Goal: Check status: Check status

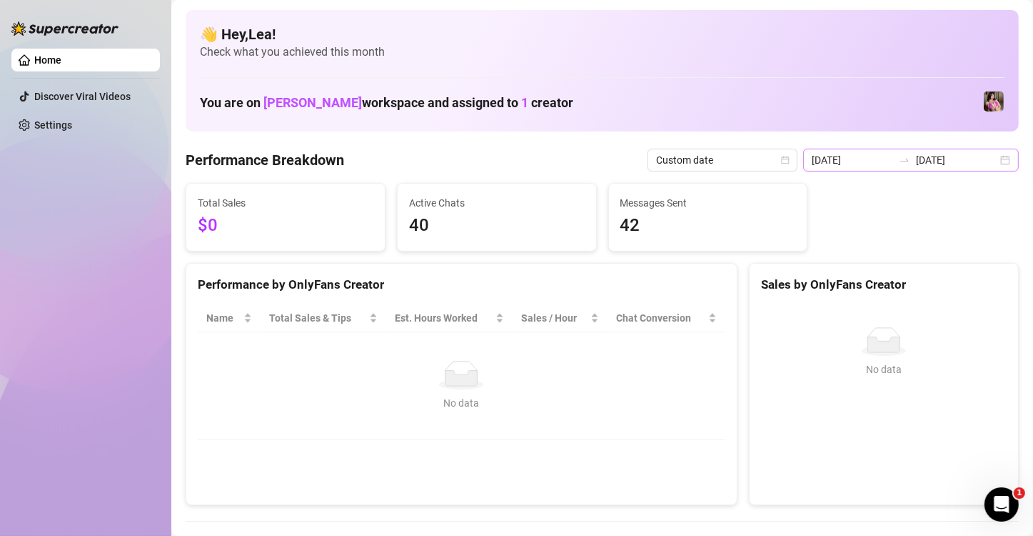
click at [991, 163] on div "2025-08-16 2025-08-16" at bounding box center [911, 160] width 216 height 23
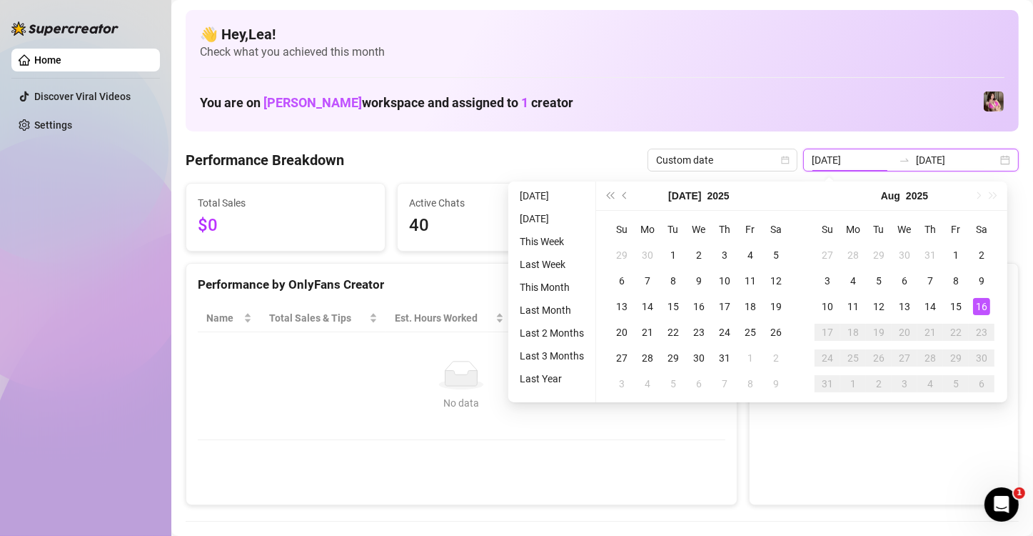
type input "[DATE]"
click at [987, 304] on div "16" at bounding box center [981, 306] width 17 height 17
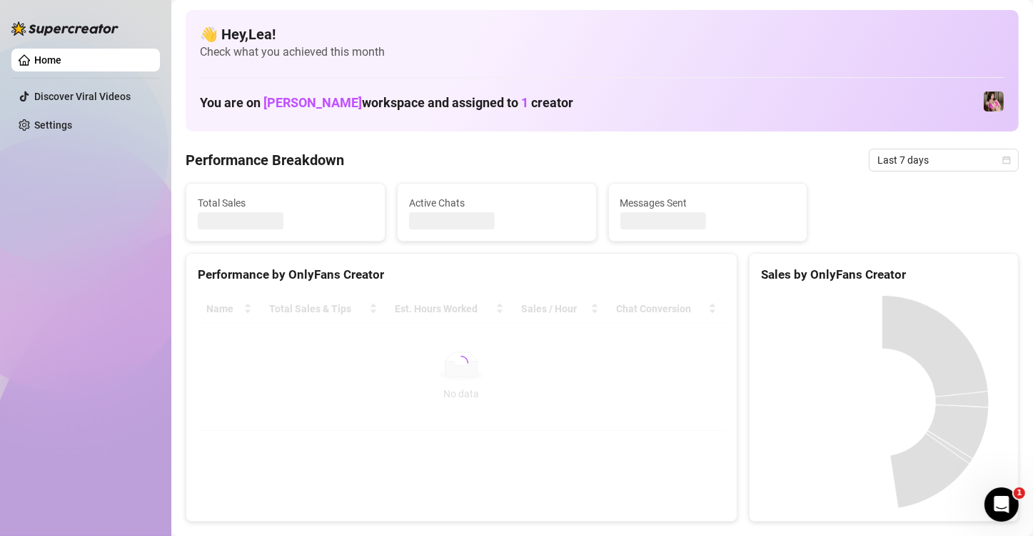
click at [936, 197] on div "Total Sales Active Chats Messages Sent" at bounding box center [602, 212] width 845 height 59
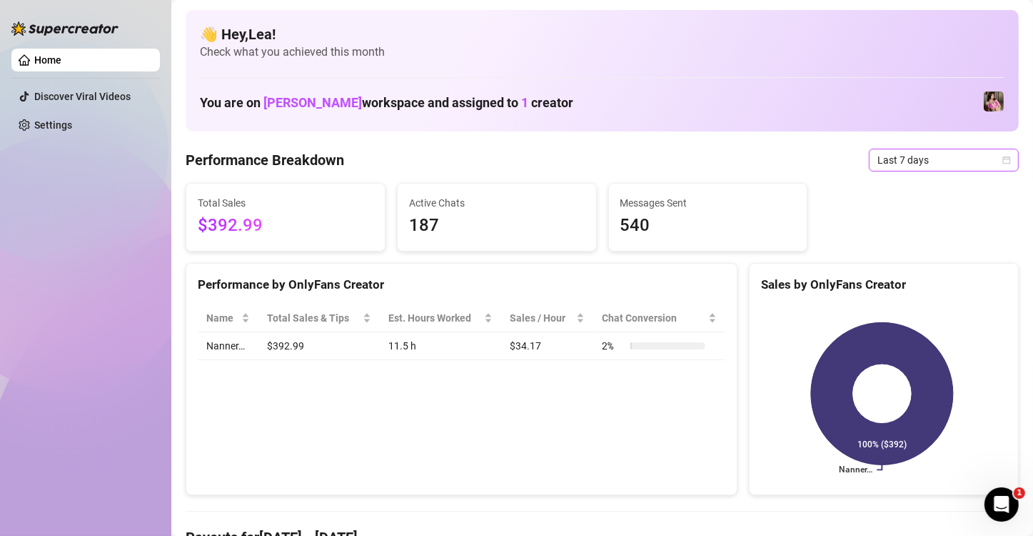
click at [1003, 157] on icon "calendar" at bounding box center [1007, 160] width 8 height 8
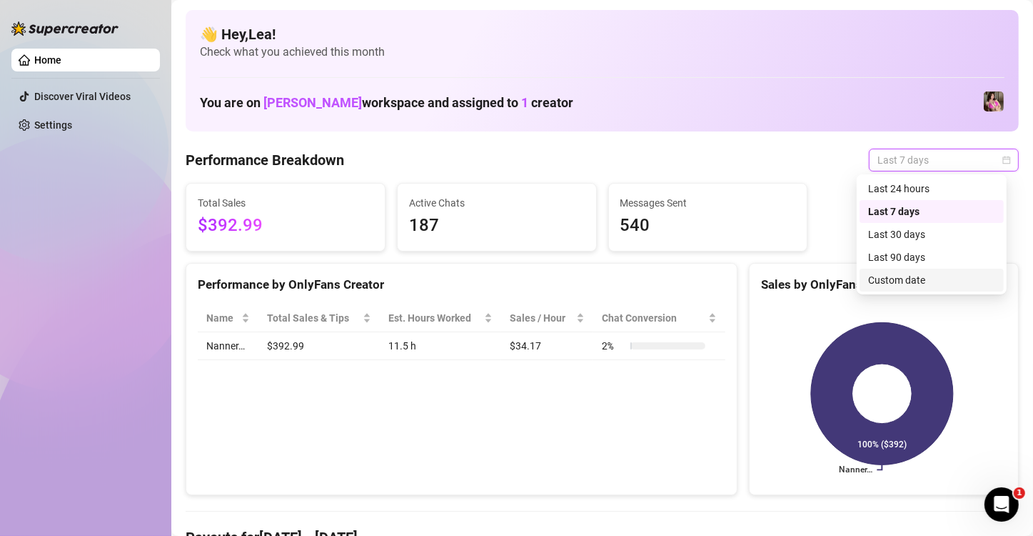
click at [918, 277] on div "Custom date" at bounding box center [931, 280] width 127 height 16
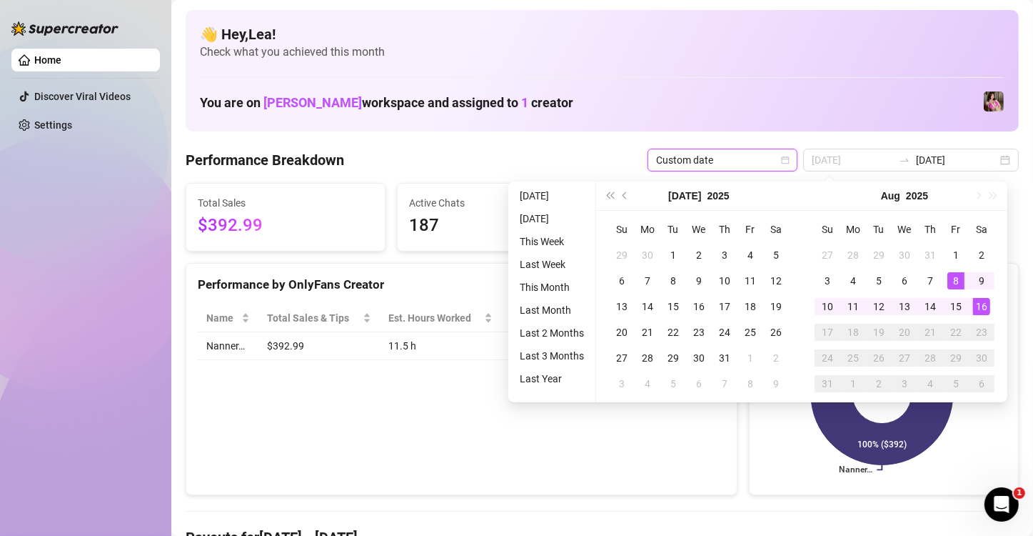
type input "[DATE]"
click at [978, 304] on div "16" at bounding box center [981, 306] width 17 height 17
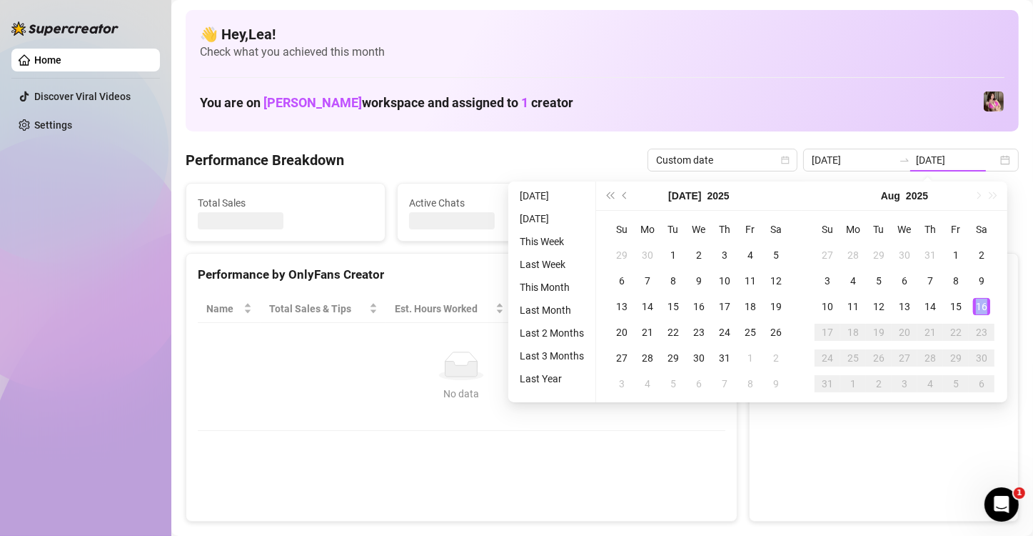
type input "[DATE]"
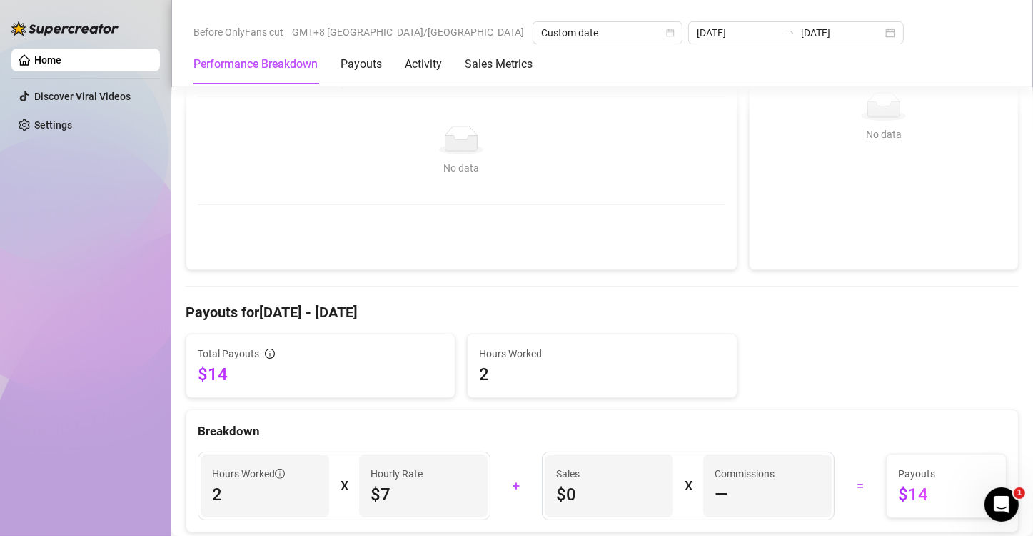
scroll to position [214, 0]
